Goal: Obtain resource: Download file/media

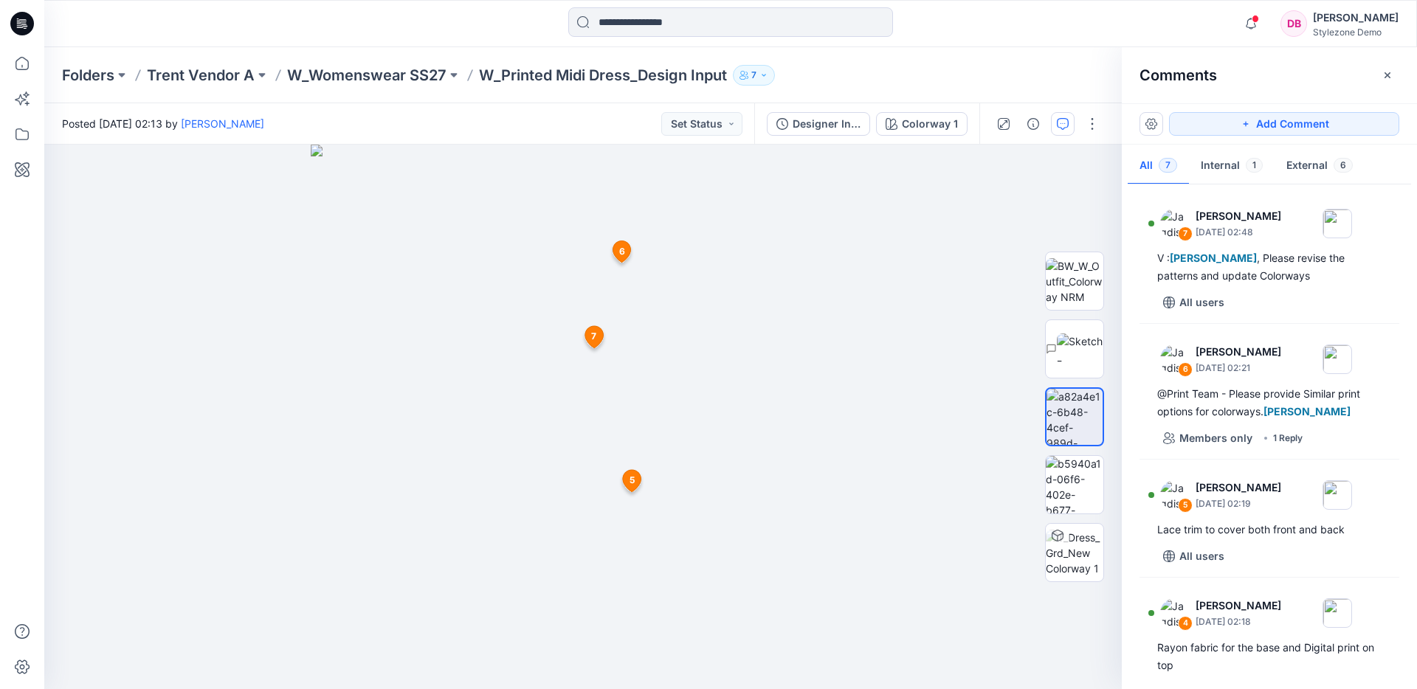
scroll to position [629, 0]
click at [1082, 334] on img at bounding box center [1080, 349] width 46 height 31
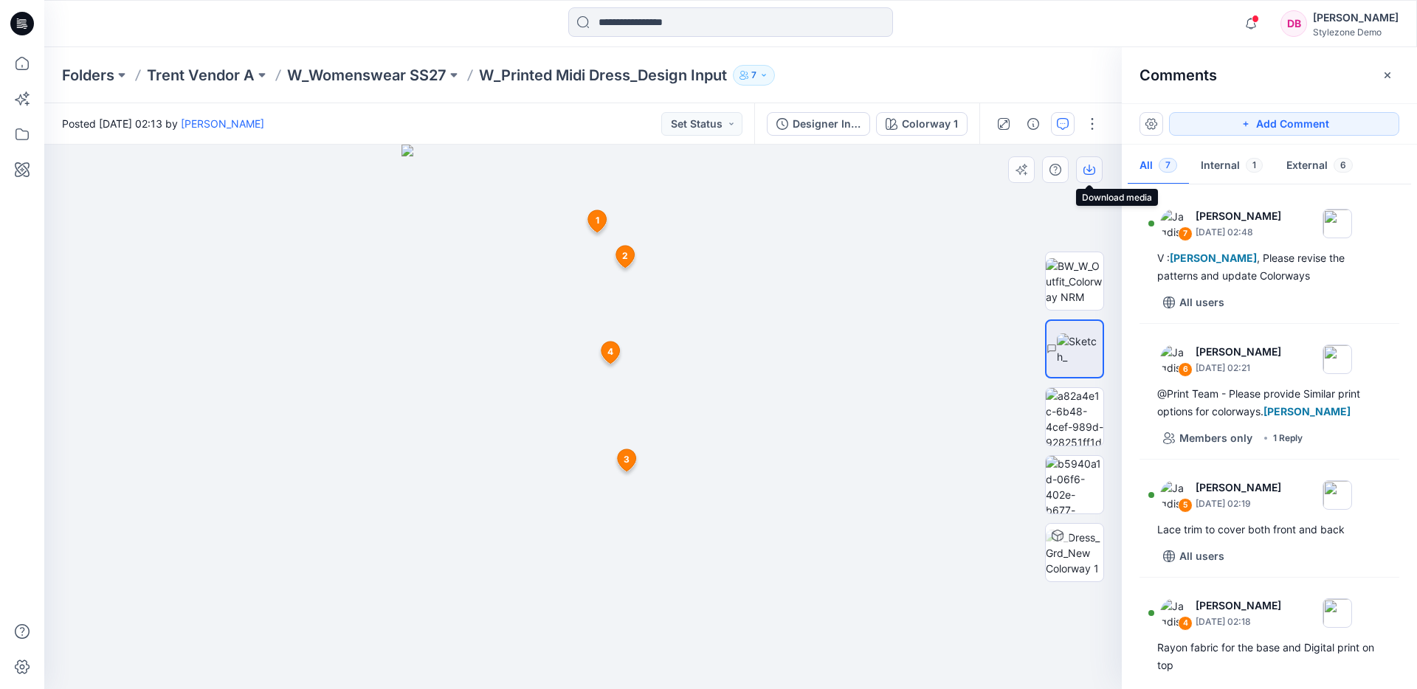
click at [1092, 170] on icon "button" at bounding box center [1089, 170] width 12 height 12
click at [1079, 486] on img at bounding box center [1075, 485] width 58 height 58
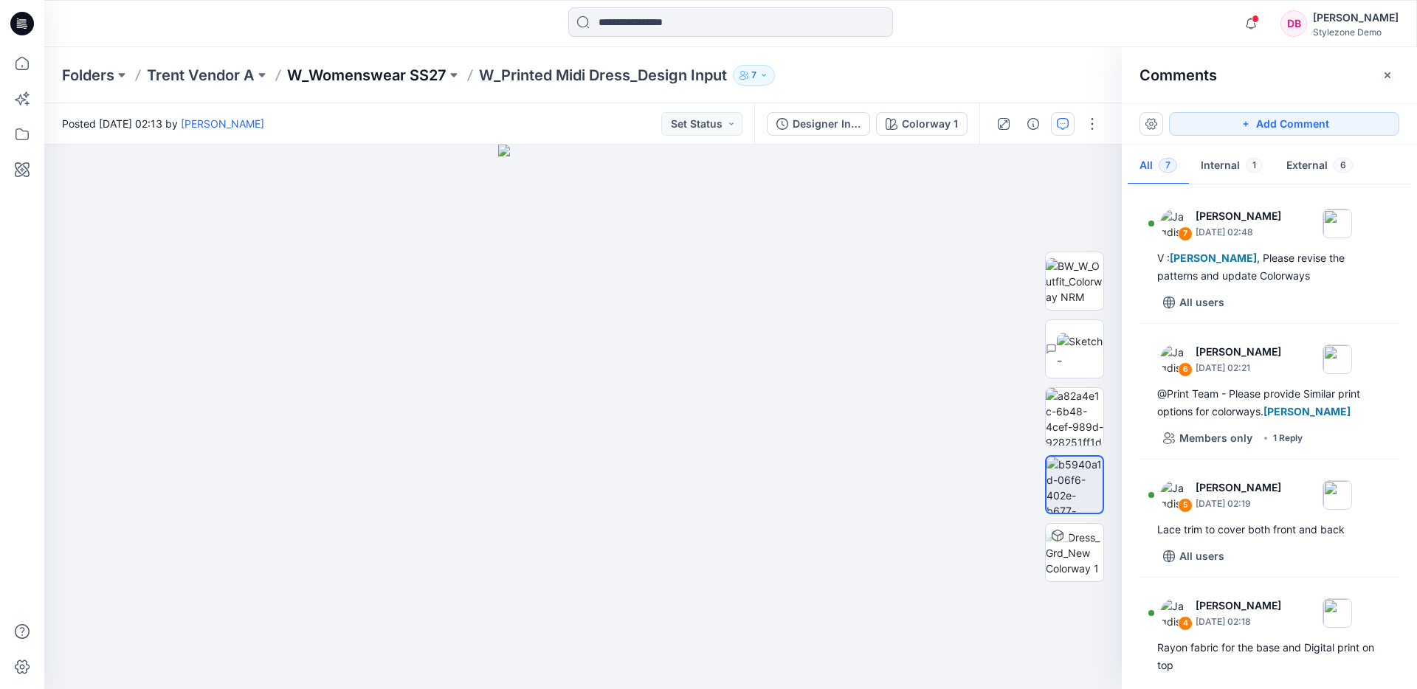
click at [354, 65] on p "W_Womenswear SS27" at bounding box center [366, 75] width 159 height 21
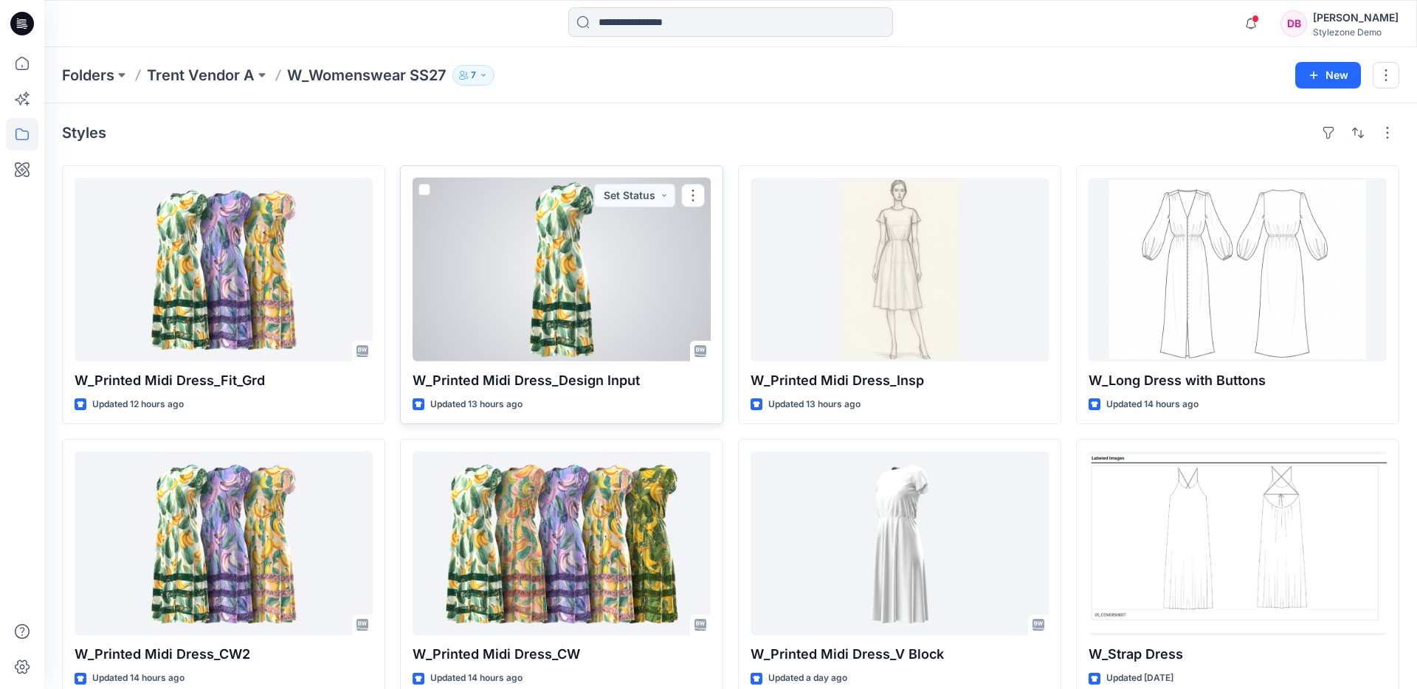
click at [524, 277] on div at bounding box center [561, 270] width 298 height 184
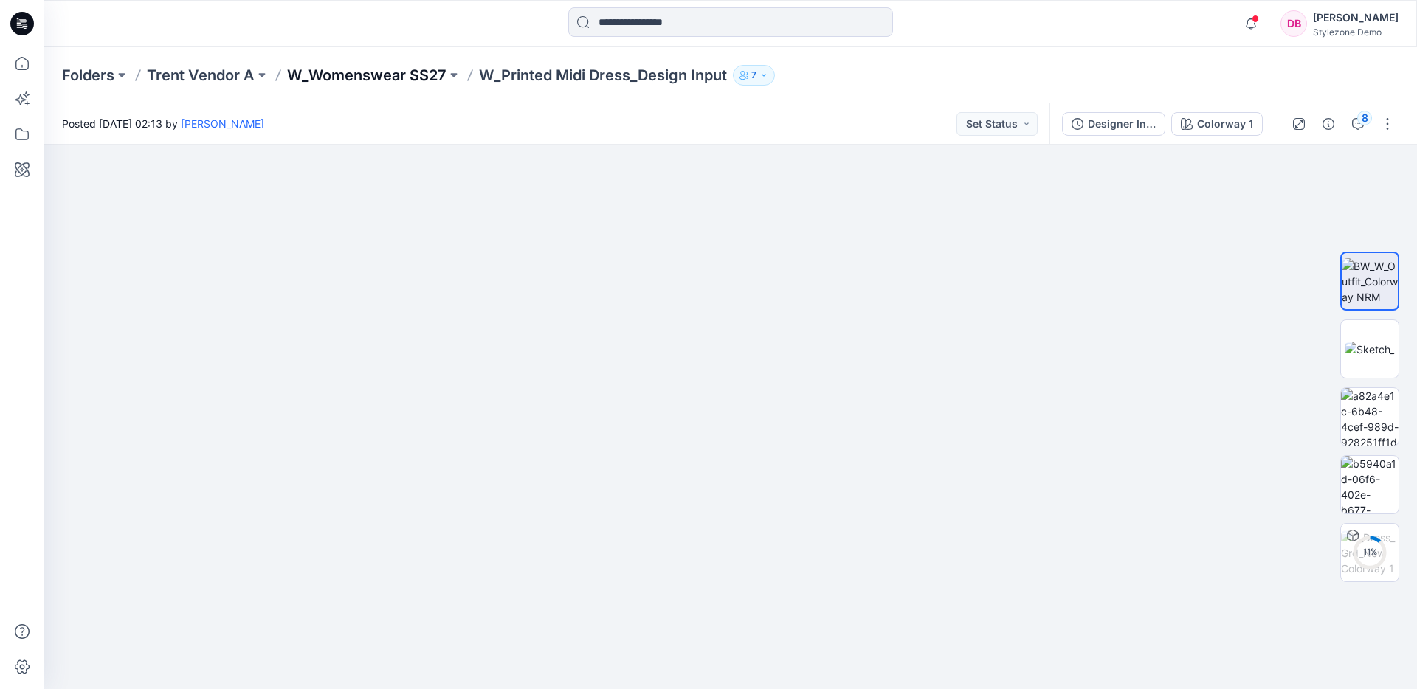
click at [431, 73] on p "W_Womenswear SS27" at bounding box center [366, 75] width 159 height 21
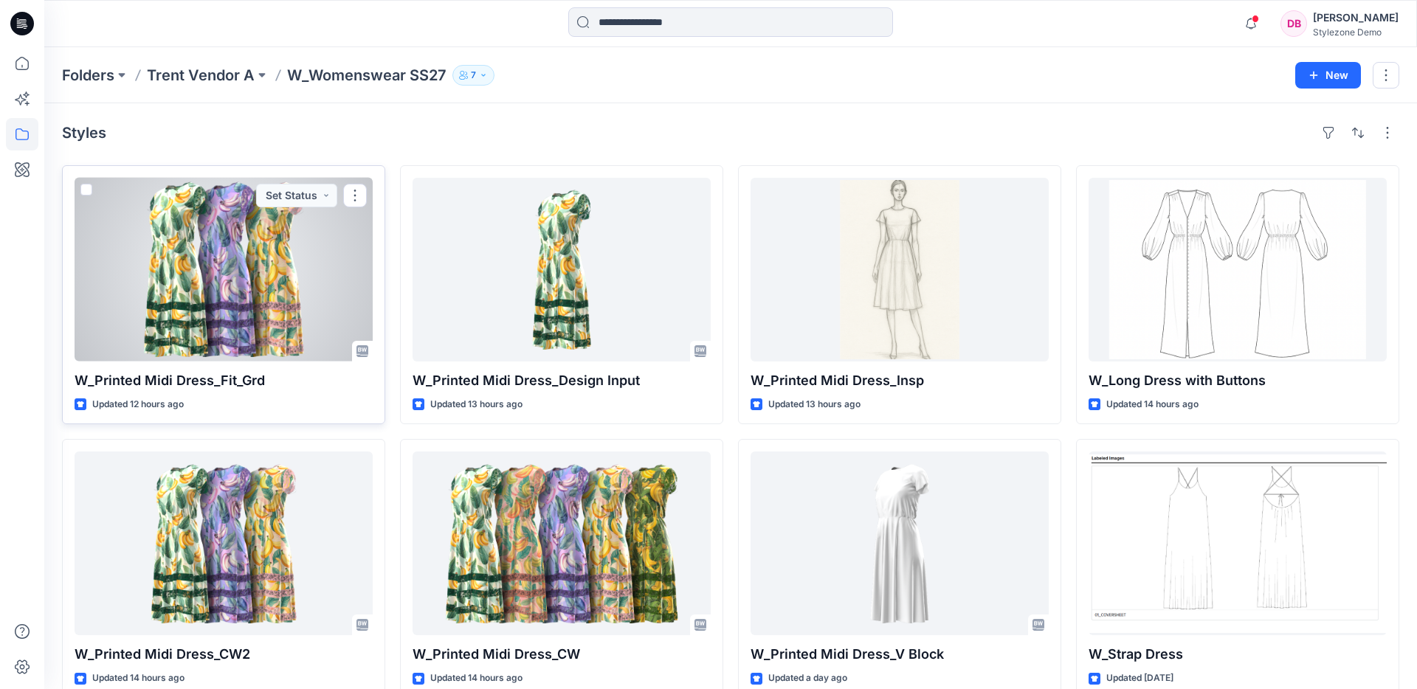
click at [229, 289] on div at bounding box center [224, 270] width 298 height 184
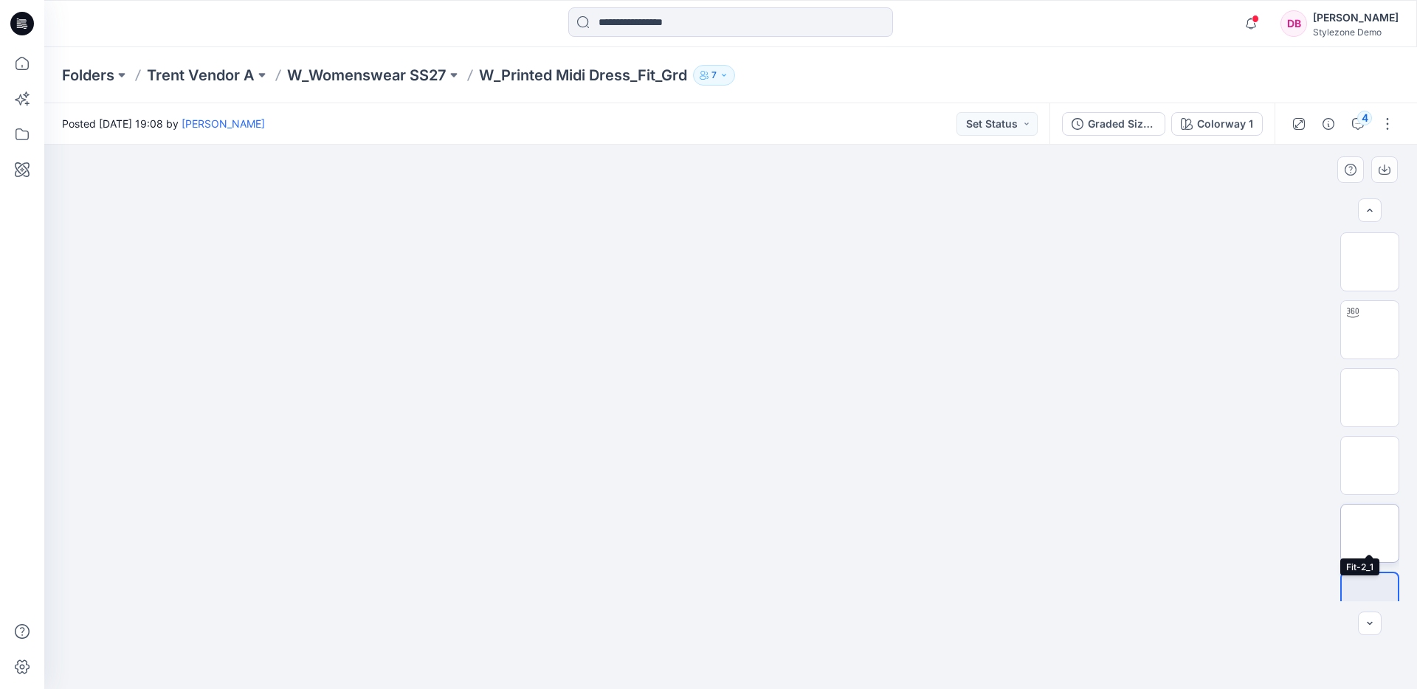
scroll to position [30, 0]
click at [393, 70] on p "W_Womenswear SS27" at bounding box center [366, 75] width 159 height 21
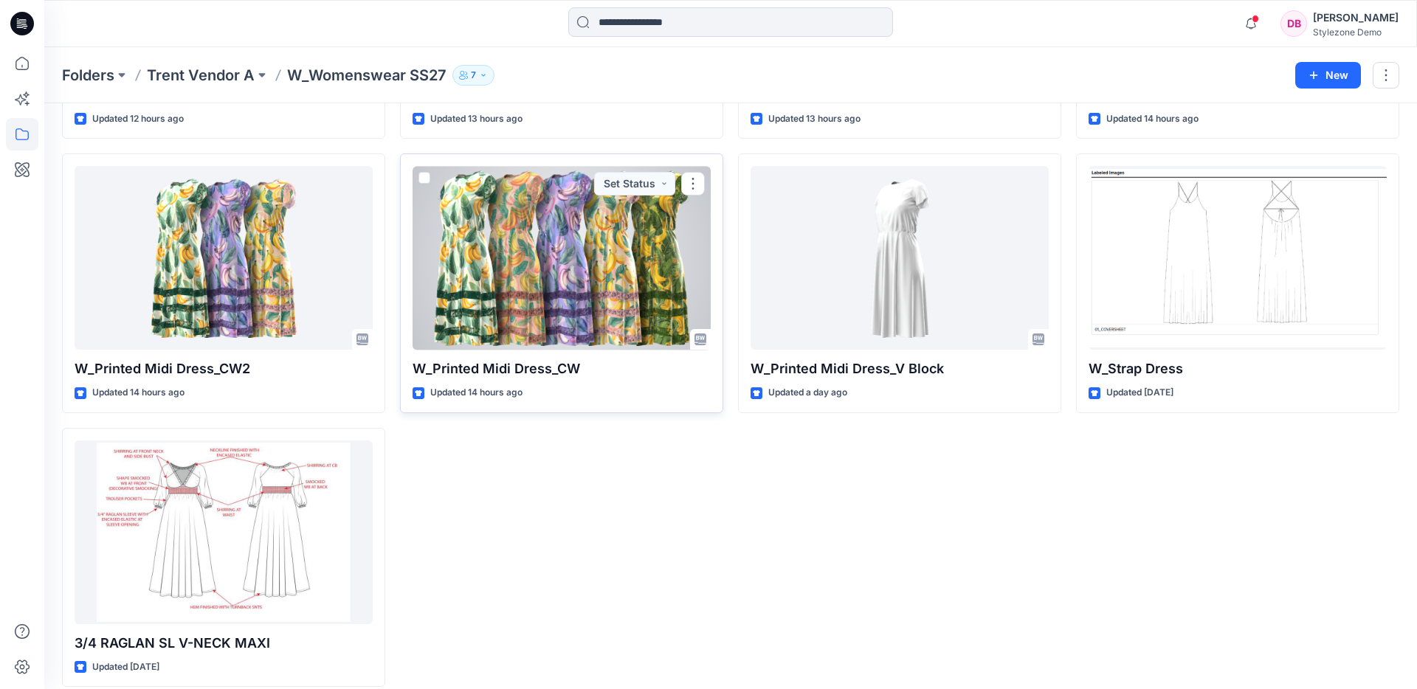
scroll to position [287, 0]
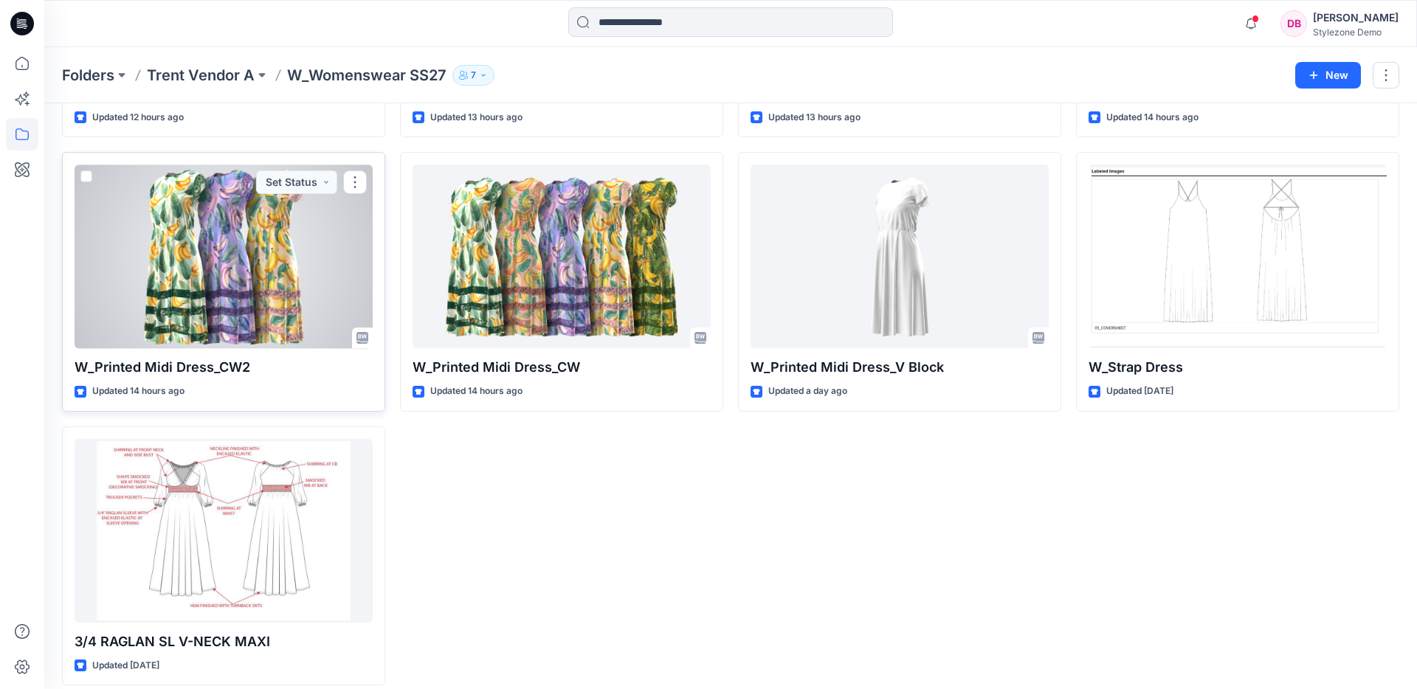
click at [272, 258] on div at bounding box center [224, 257] width 298 height 184
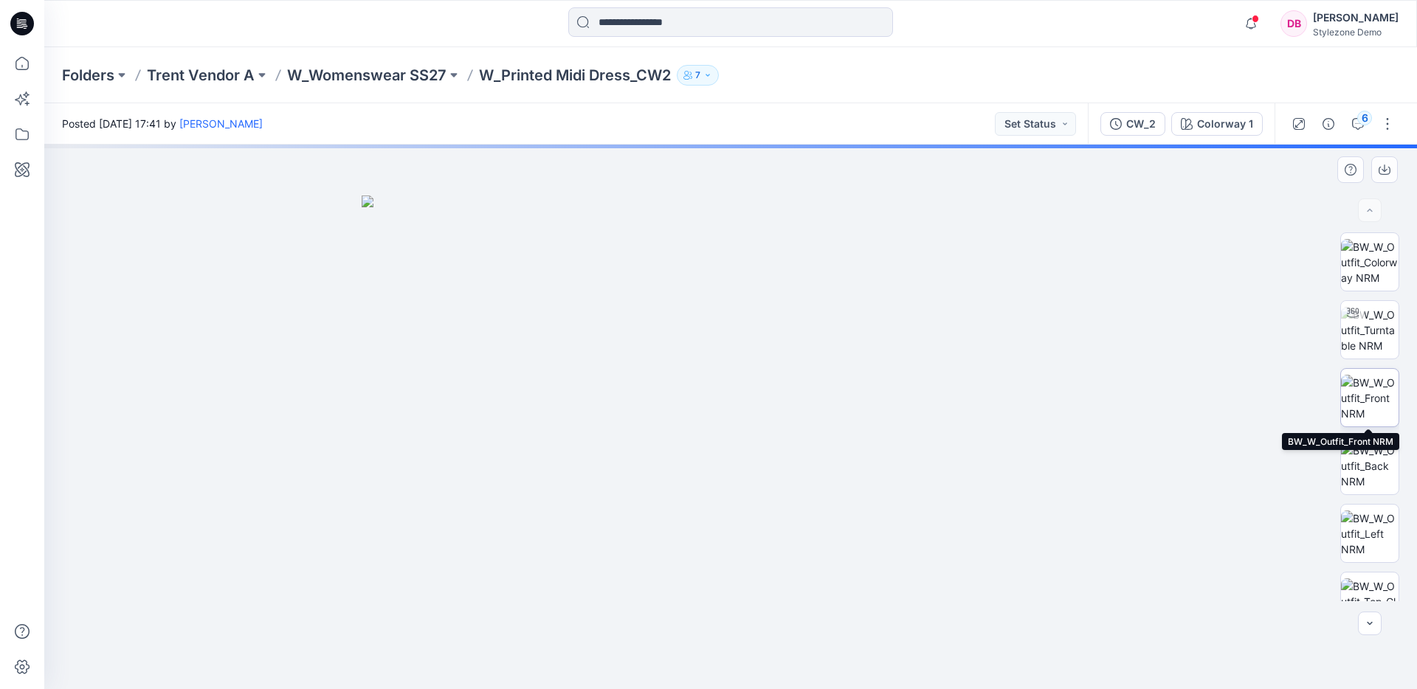
click at [1362, 396] on img at bounding box center [1370, 398] width 58 height 46
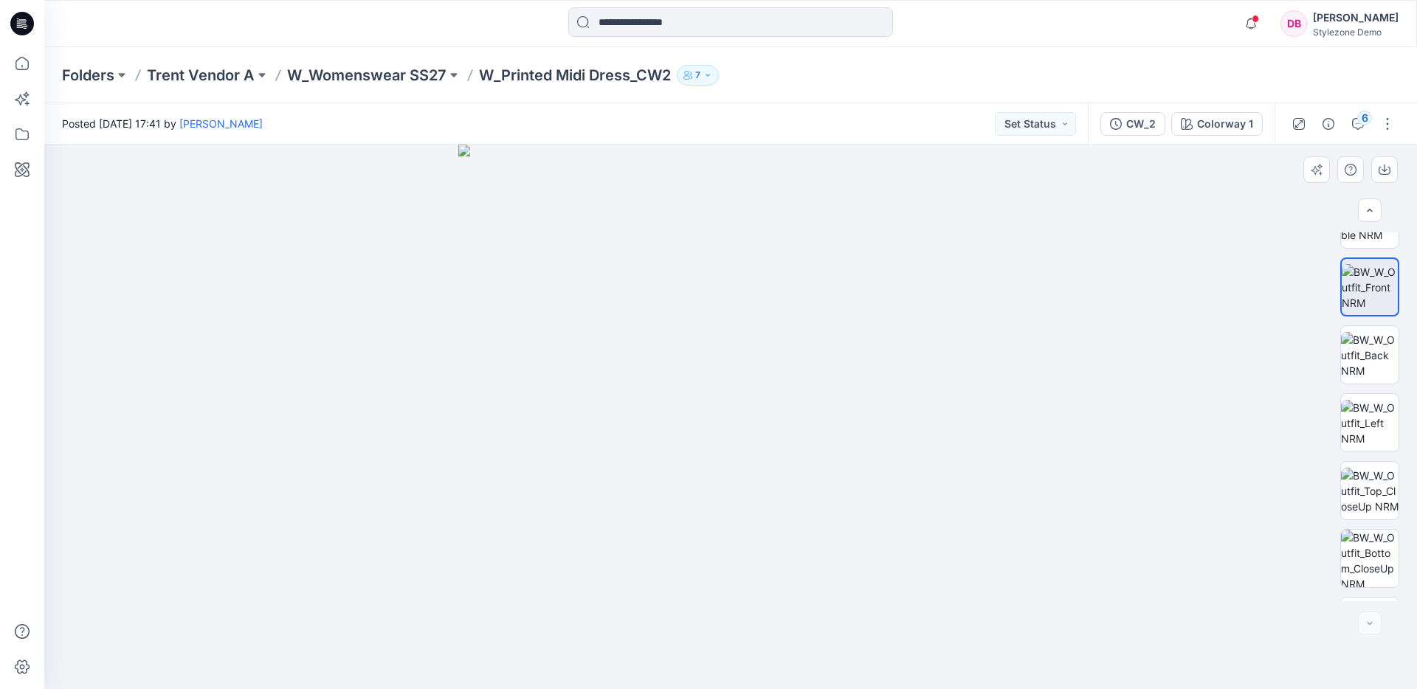
scroll to position [233, 0]
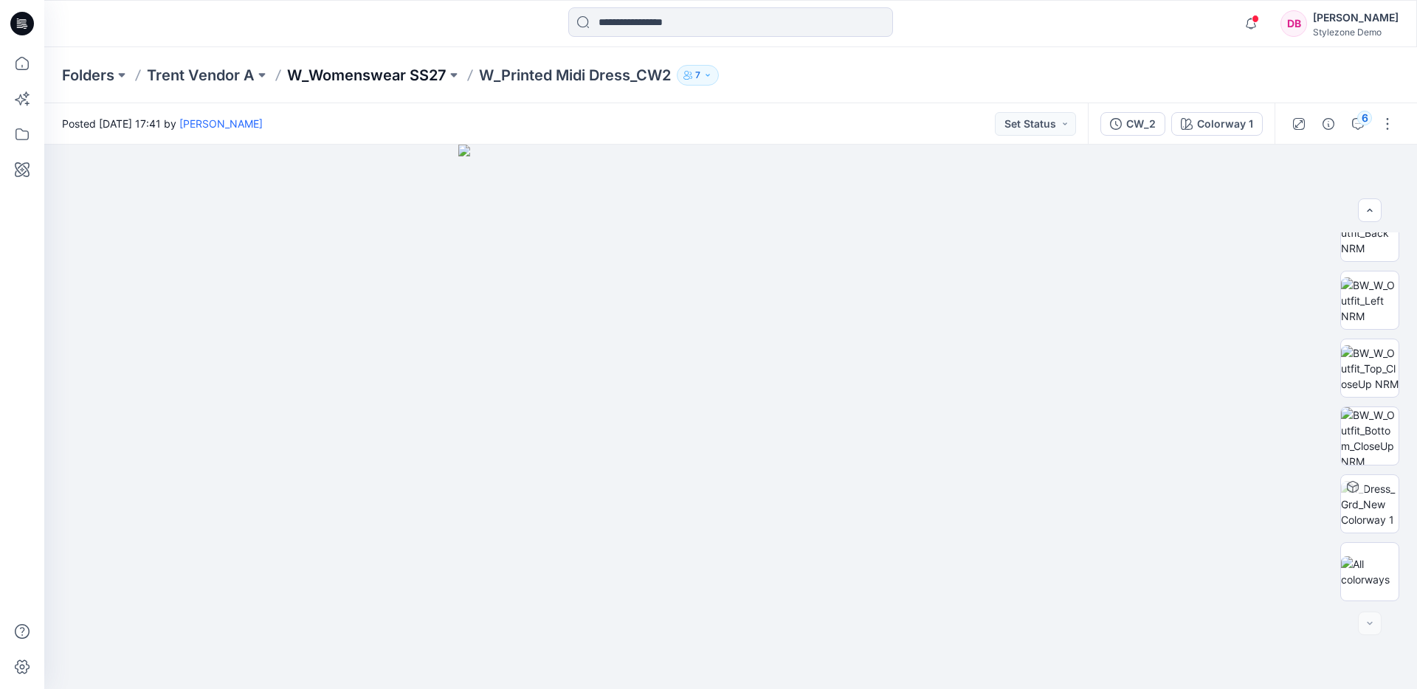
click at [392, 75] on p "W_Womenswear SS27" at bounding box center [366, 75] width 159 height 21
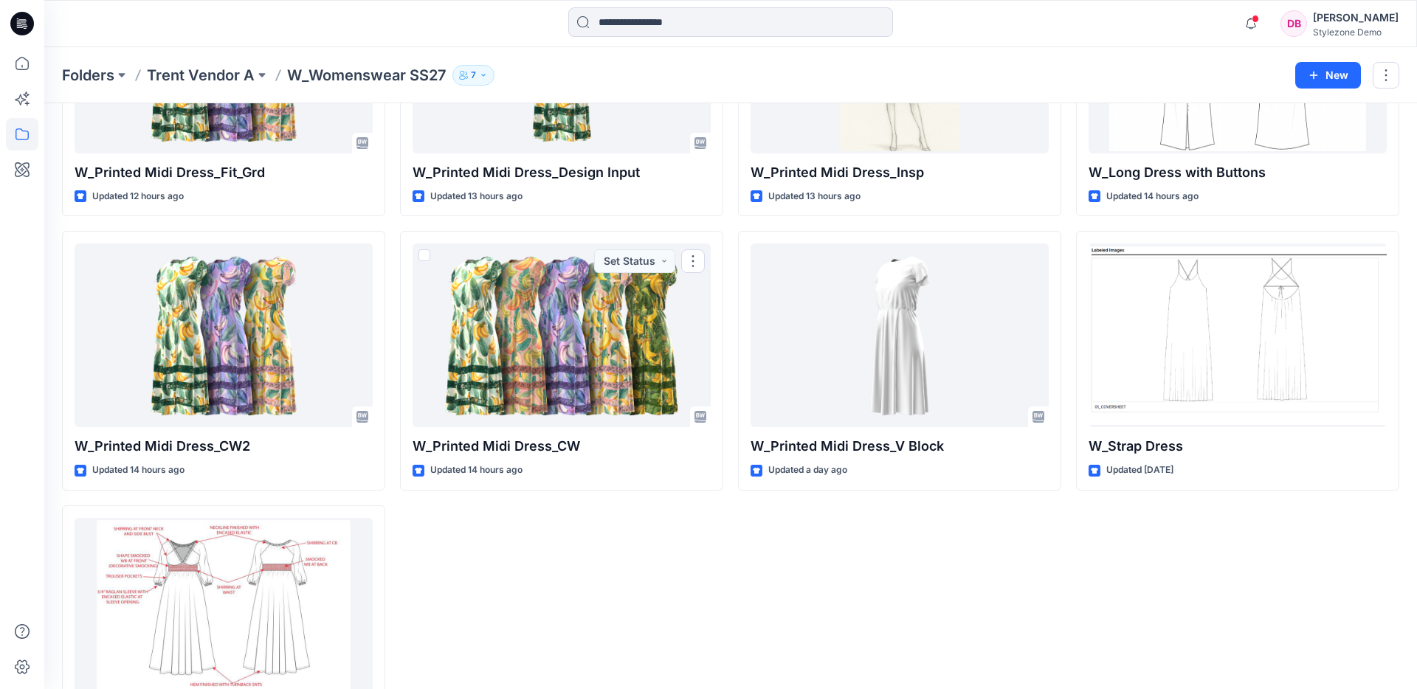
scroll to position [215, 0]
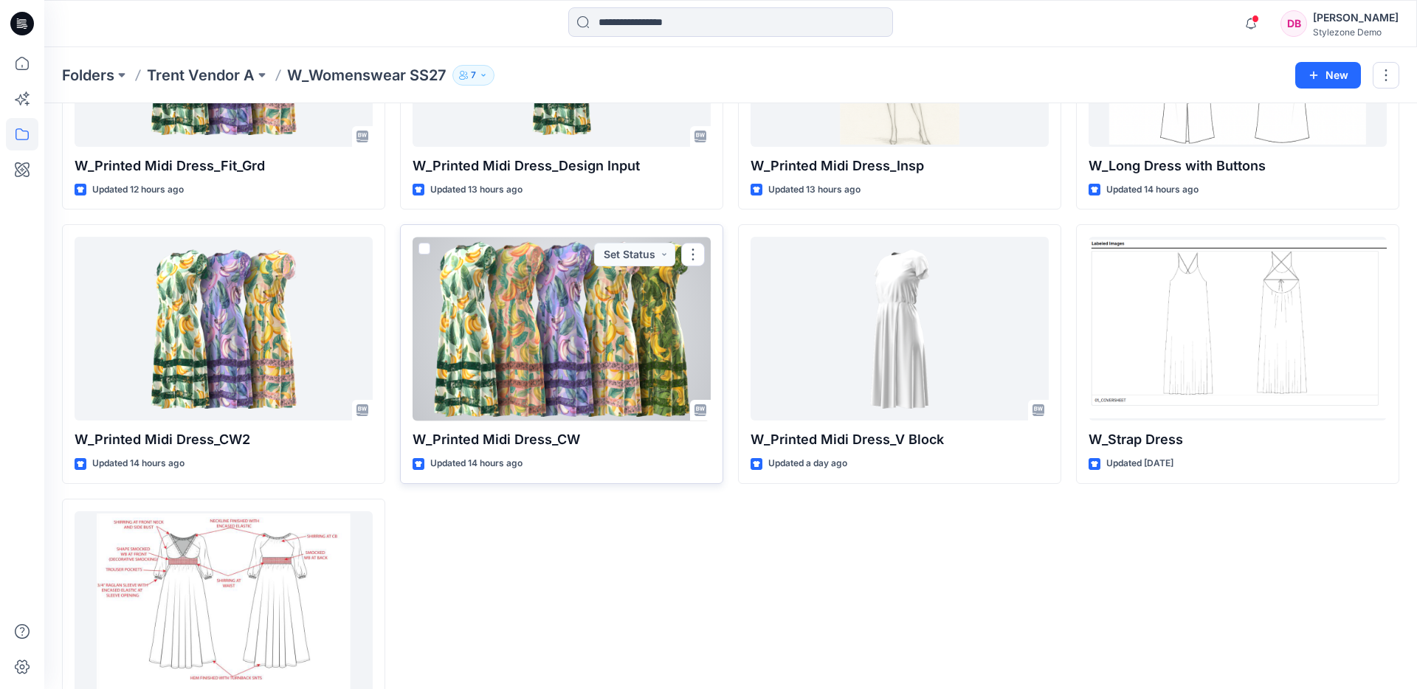
click at [552, 316] on div at bounding box center [561, 329] width 298 height 184
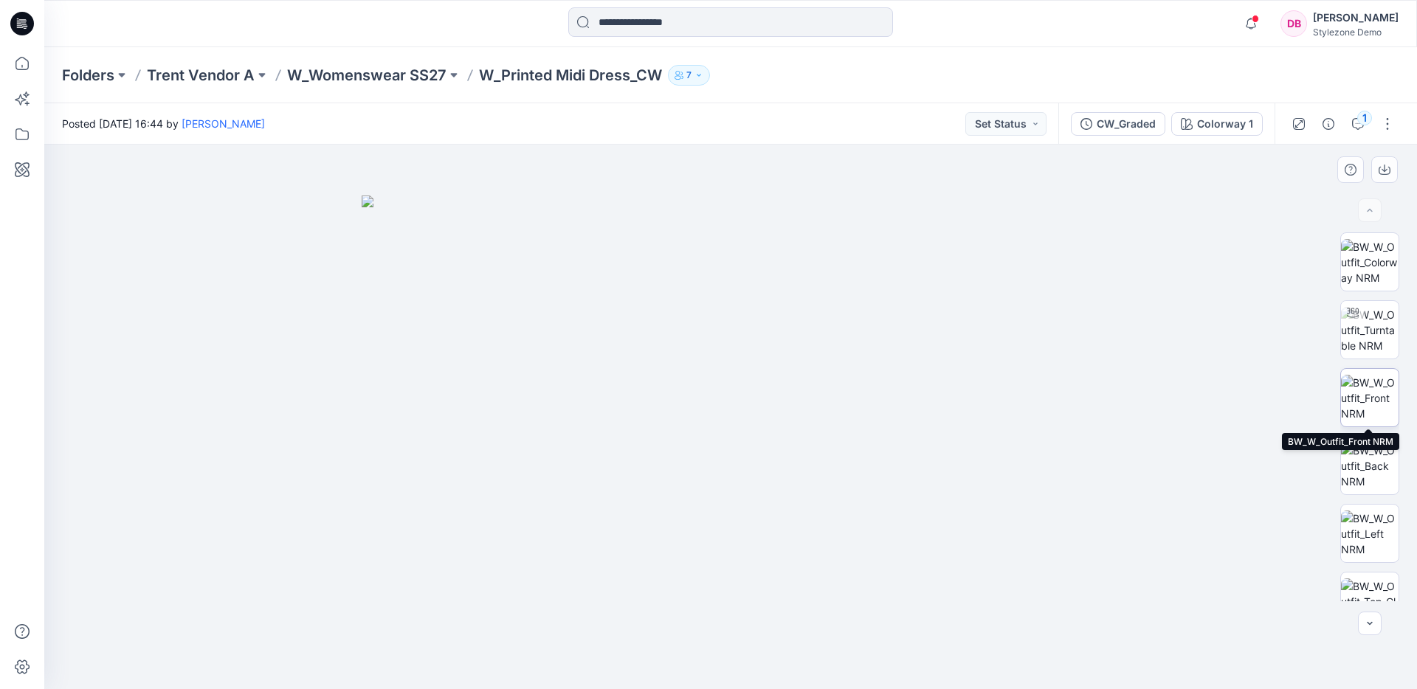
click at [1367, 387] on img at bounding box center [1370, 398] width 58 height 46
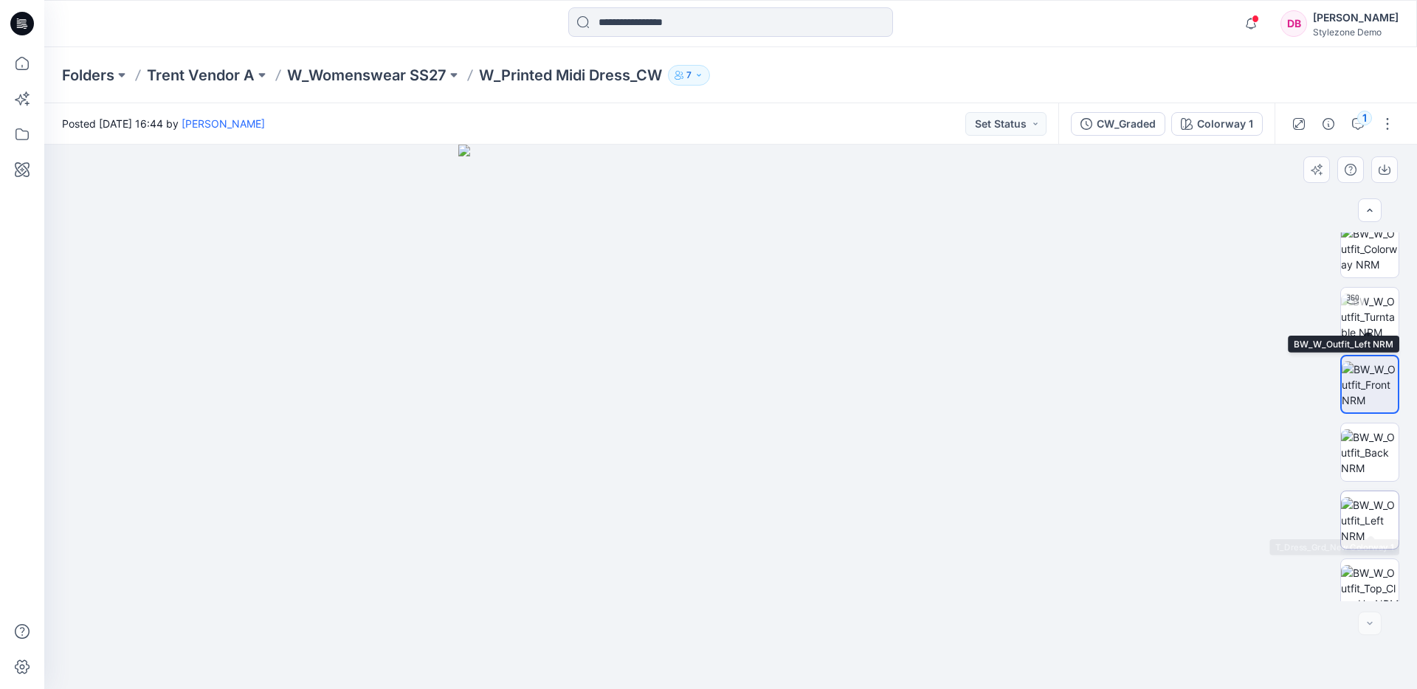
scroll to position [233, 0]
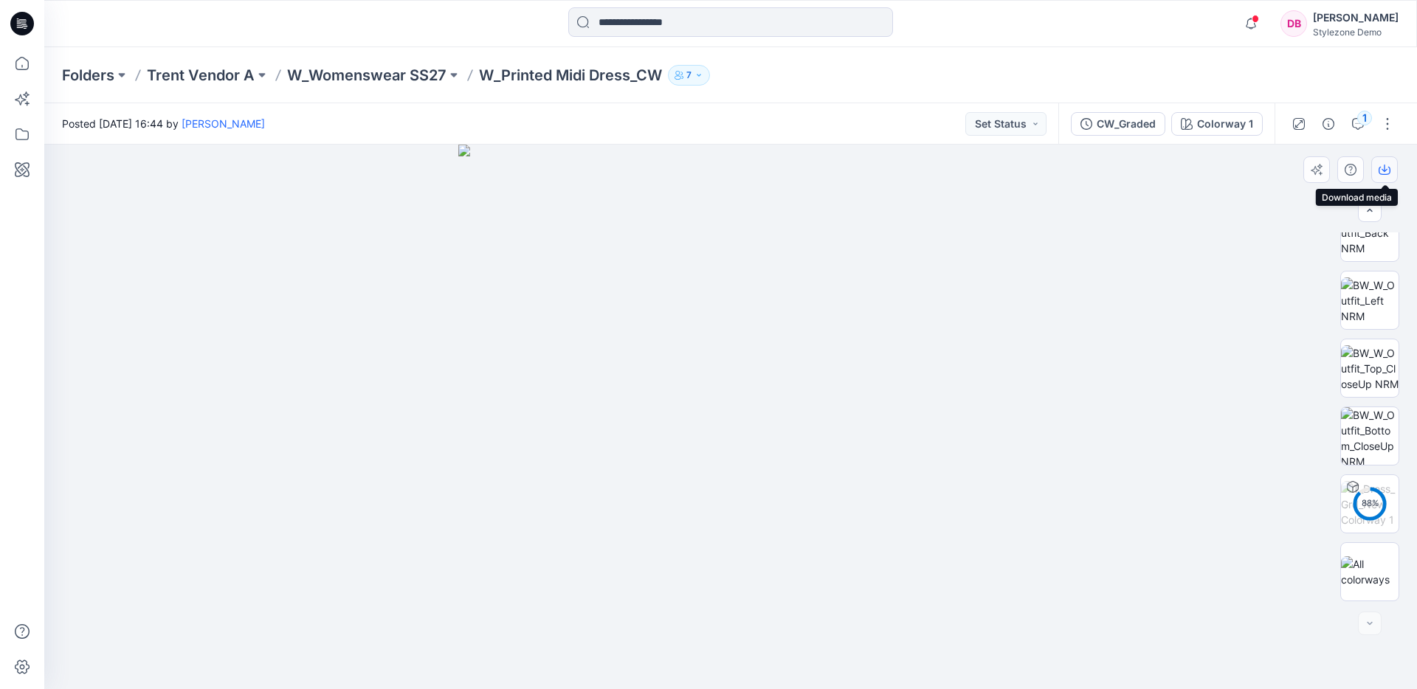
click at [1389, 174] on icon "button" at bounding box center [1384, 170] width 12 height 12
click at [1390, 122] on button "button" at bounding box center [1387, 124] width 24 height 24
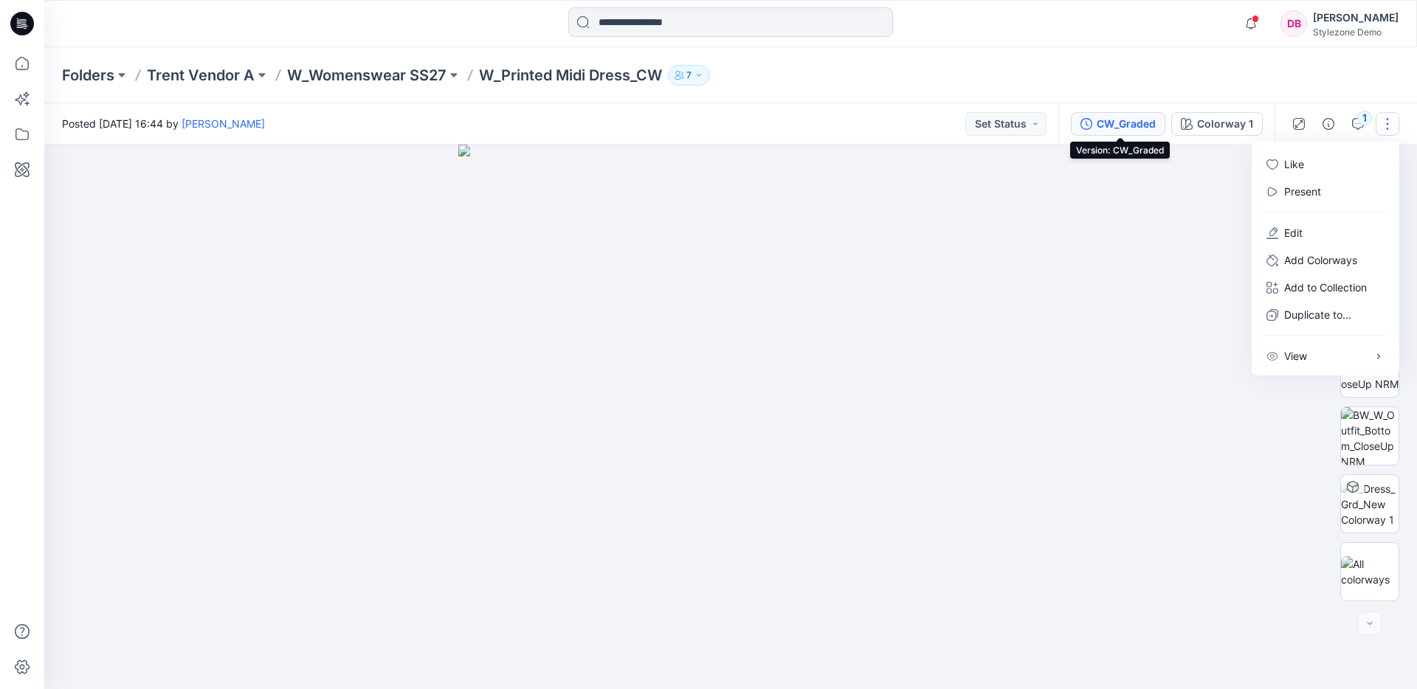
click at [1165, 122] on button "CW_Graded" at bounding box center [1118, 124] width 94 height 24
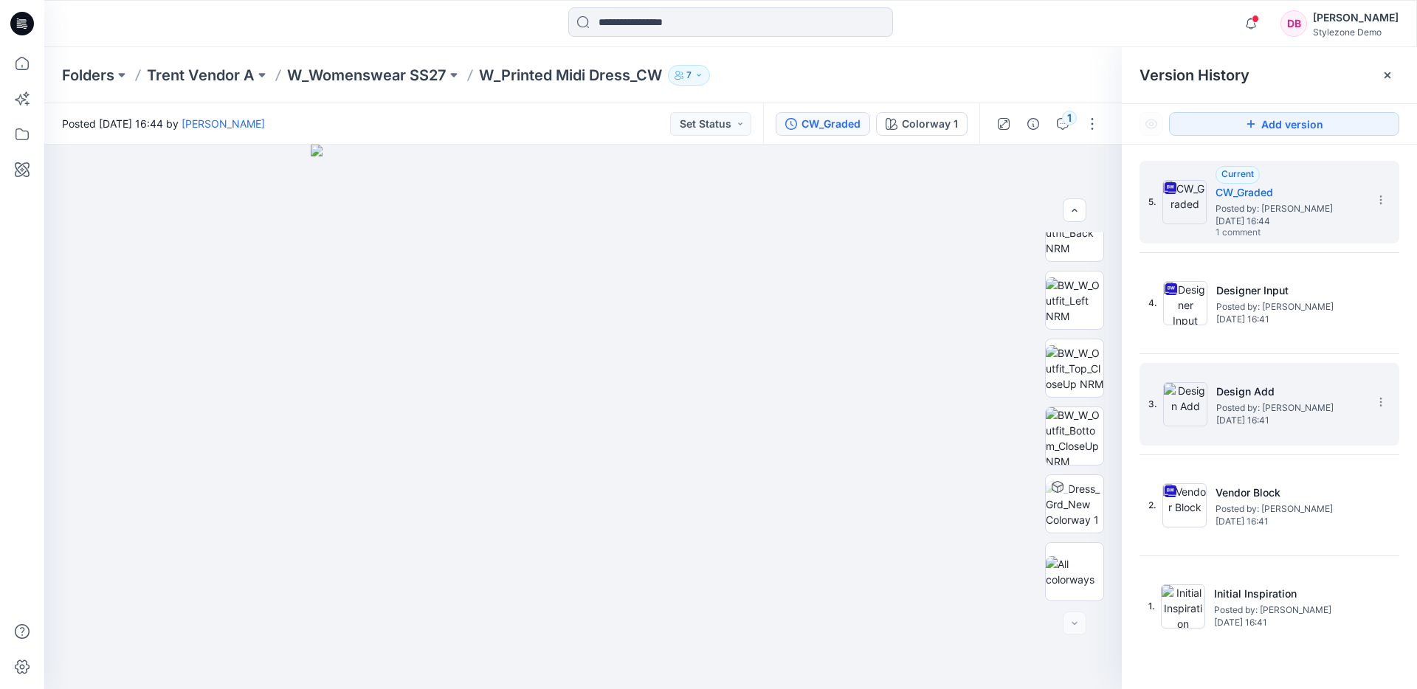
click at [1329, 410] on span "Posted by: [PERSON_NAME]" at bounding box center [1290, 408] width 148 height 15
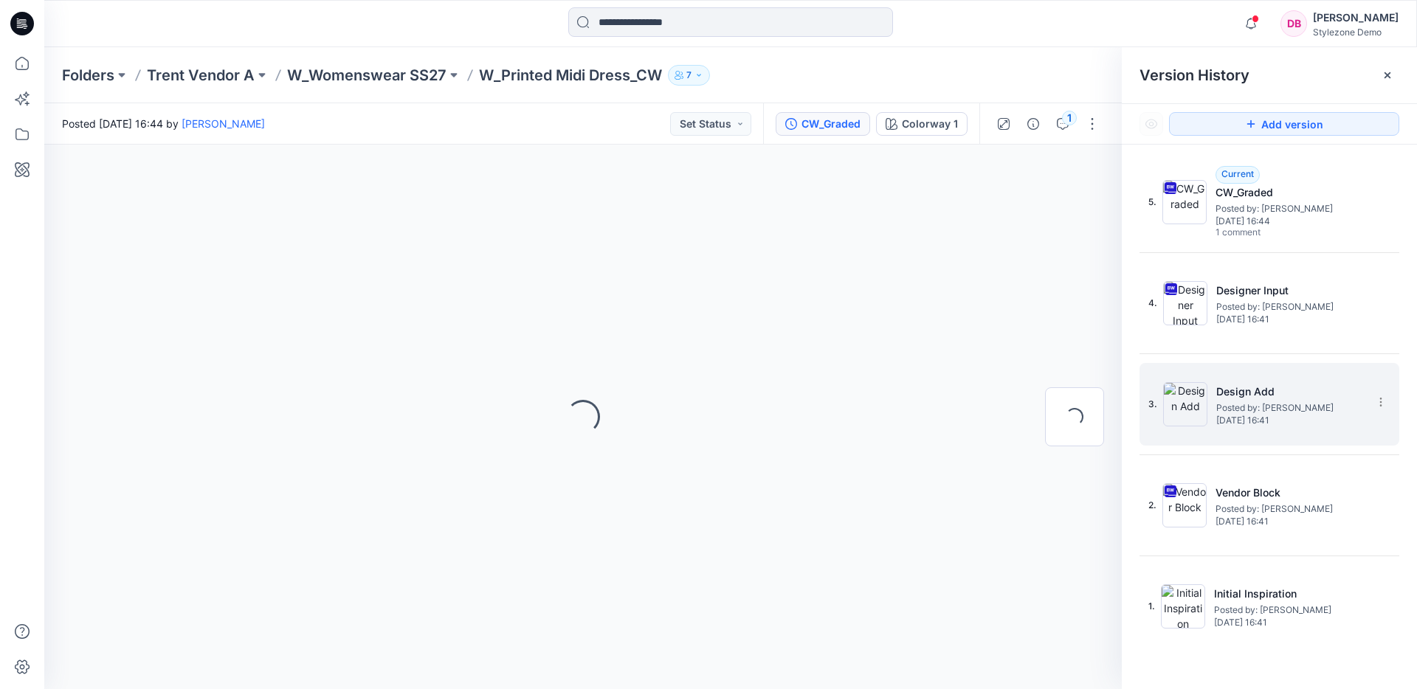
scroll to position [0, 0]
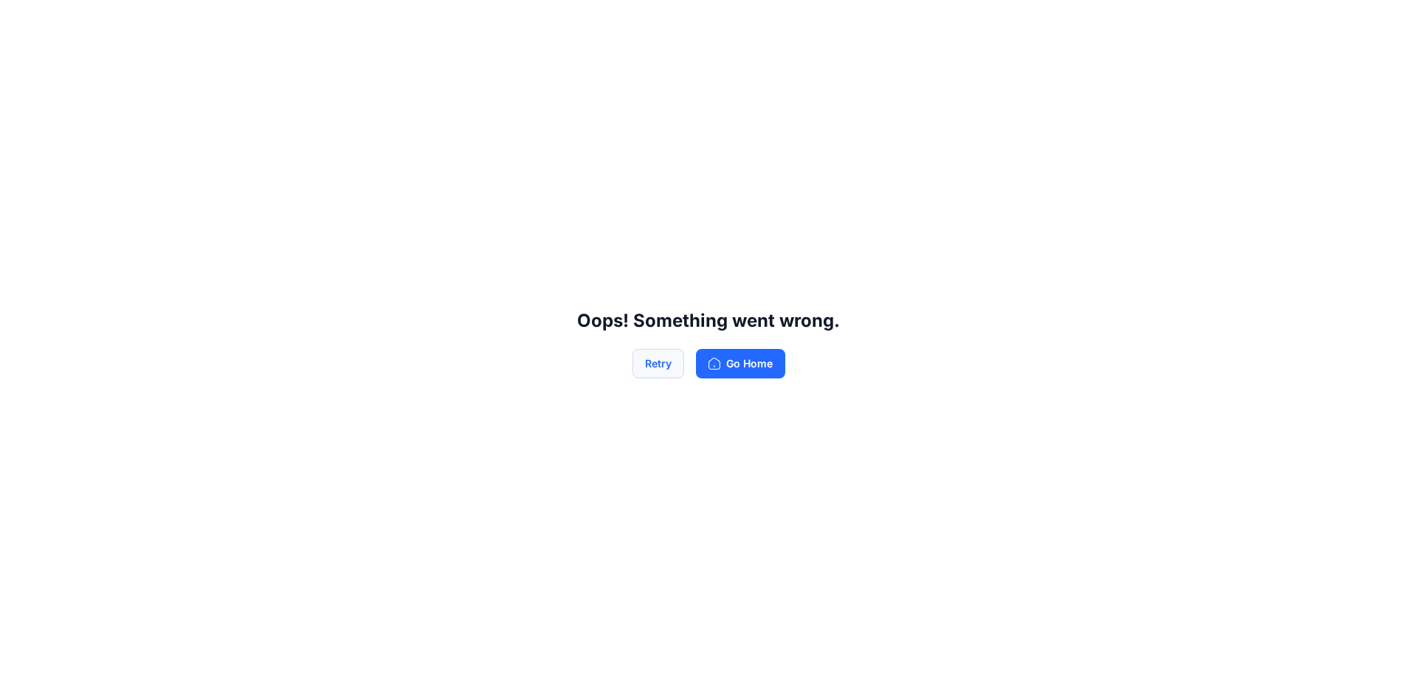
click at [670, 358] on button "Retry" at bounding box center [658, 364] width 52 height 30
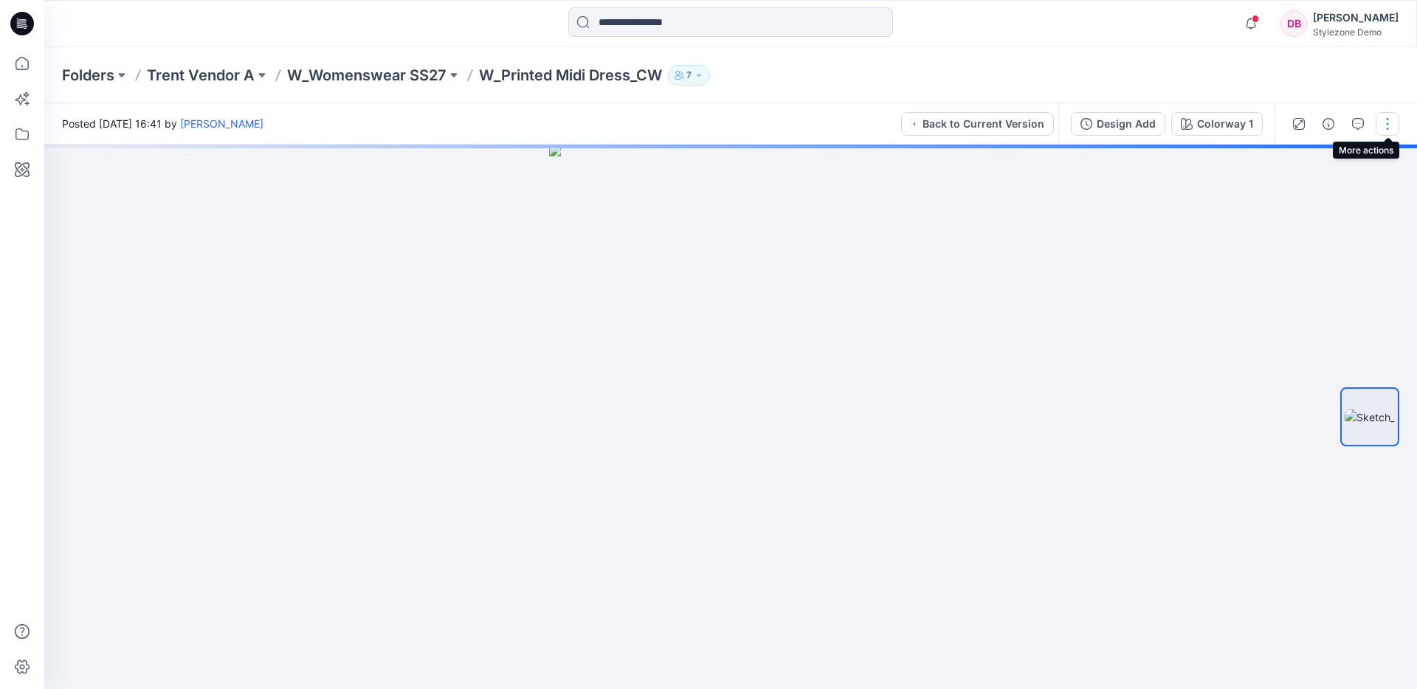
click at [1389, 117] on button "button" at bounding box center [1387, 124] width 24 height 24
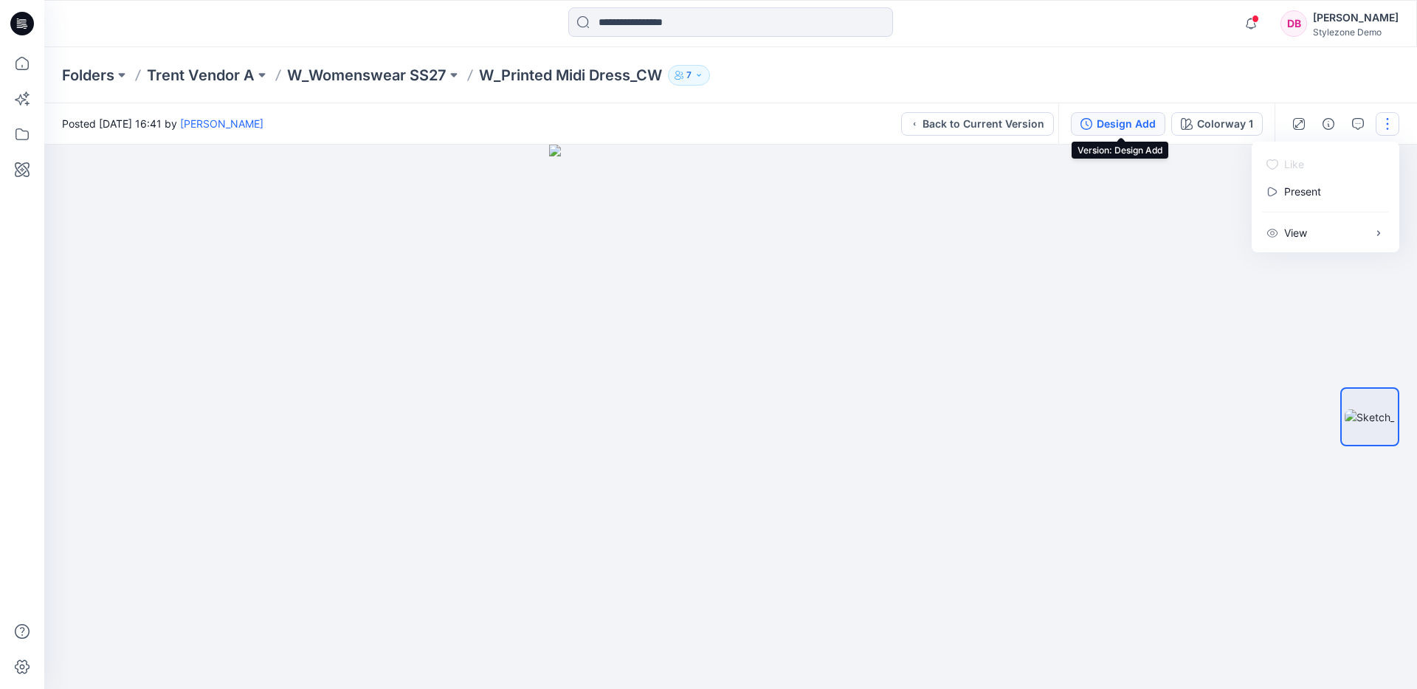
click at [1118, 122] on div "Design Add" at bounding box center [1125, 124] width 59 height 16
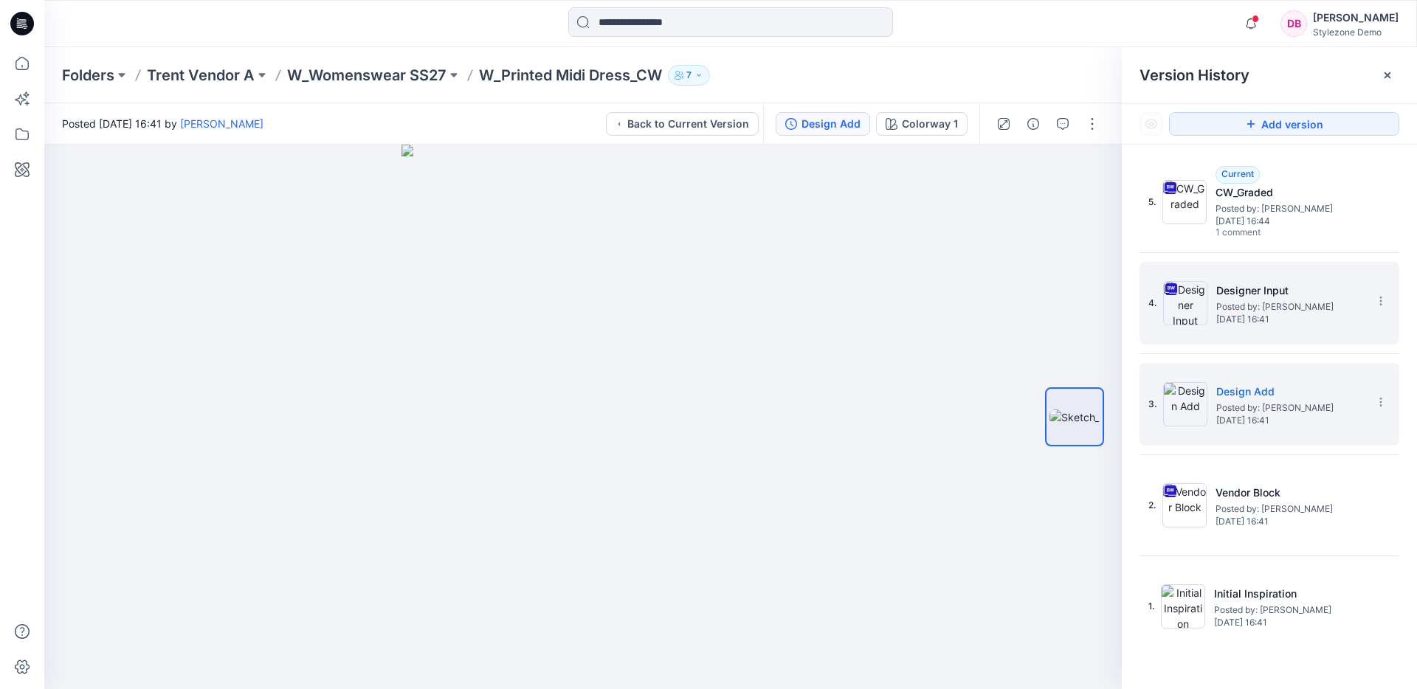
click at [1276, 286] on h5 "Designer Input" at bounding box center [1290, 291] width 148 height 18
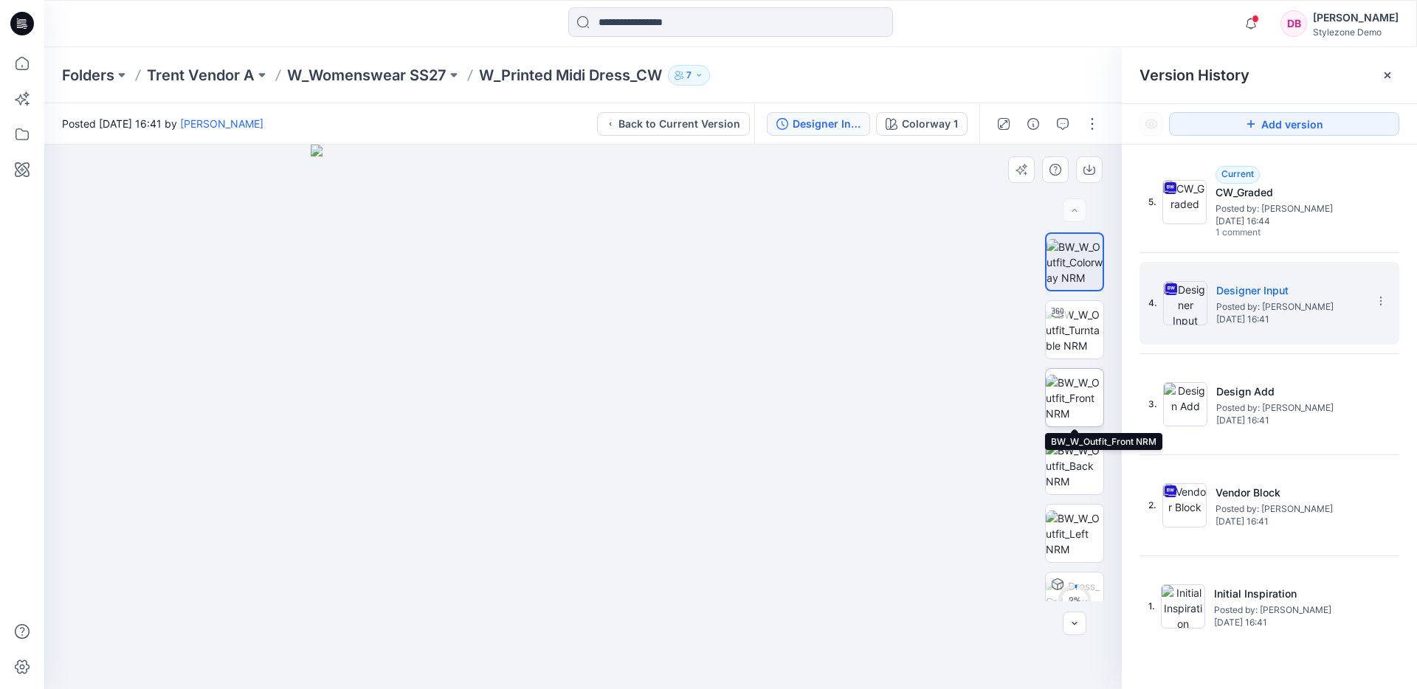
click at [1080, 402] on img at bounding box center [1075, 398] width 58 height 46
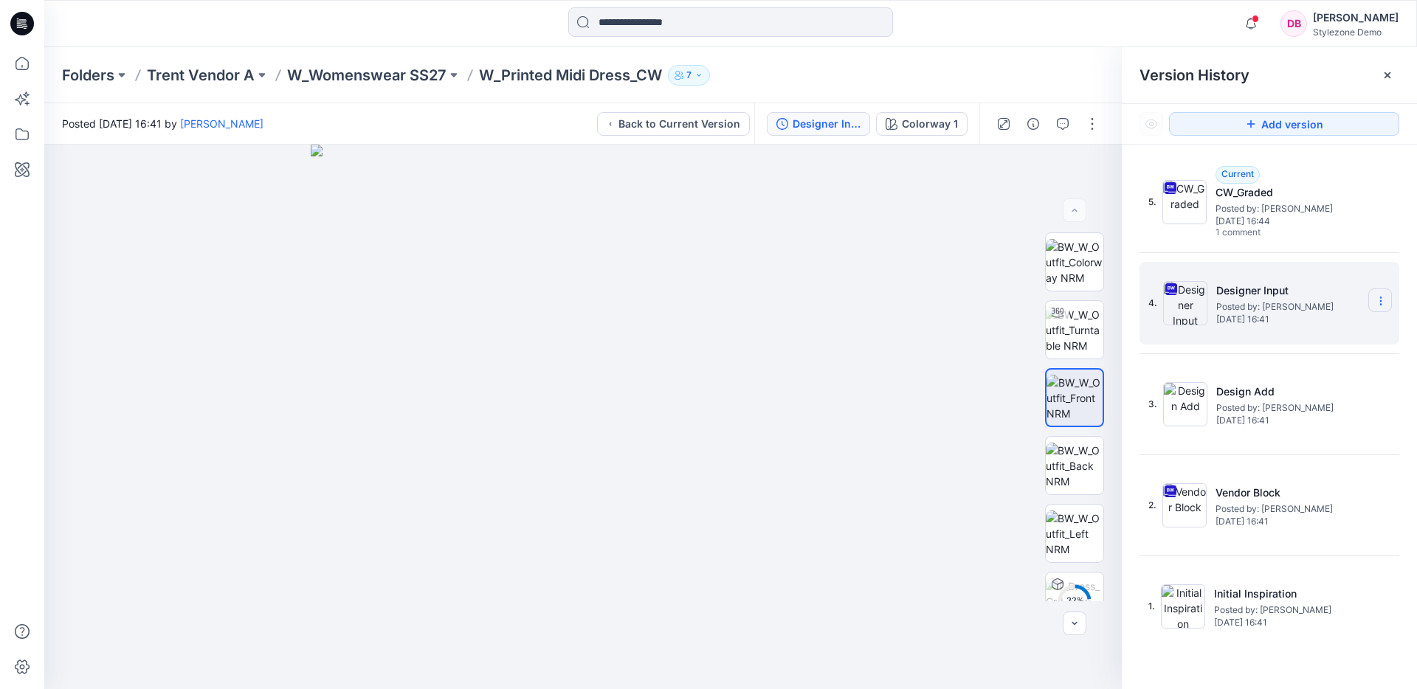
click at [1378, 297] on icon at bounding box center [1381, 301] width 12 height 12
click at [1310, 325] on span "Download Source BW File" at bounding box center [1305, 330] width 123 height 18
click at [1392, 80] on icon at bounding box center [1387, 75] width 12 height 12
